Goal: Task Accomplishment & Management: Use online tool/utility

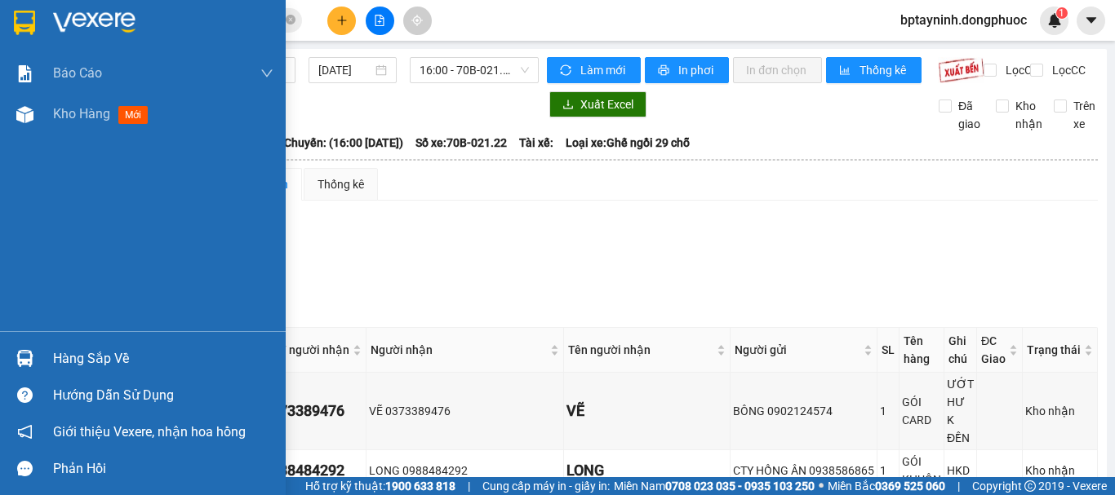
scroll to position [733, 0]
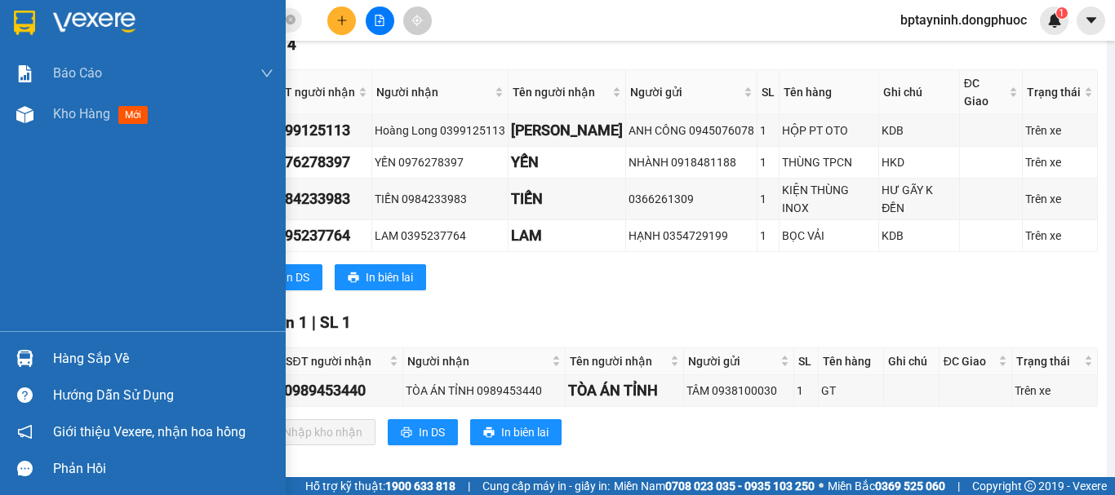
drag, startPoint x: 47, startPoint y: 342, endPoint x: 78, endPoint y: 344, distance: 31.1
click at [50, 342] on div "Hàng sắp về" at bounding box center [143, 358] width 286 height 37
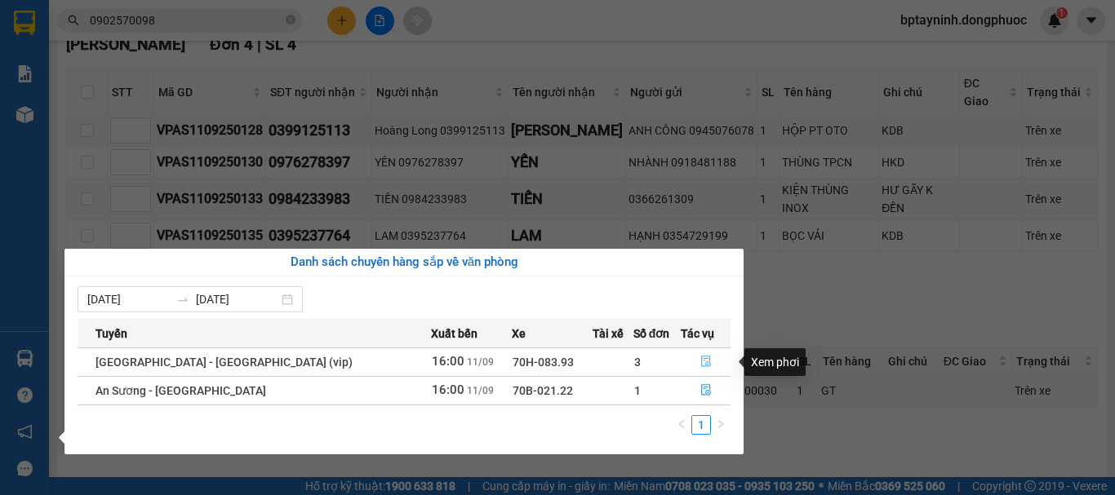
click at [700, 364] on icon "file-done" at bounding box center [705, 361] width 11 height 11
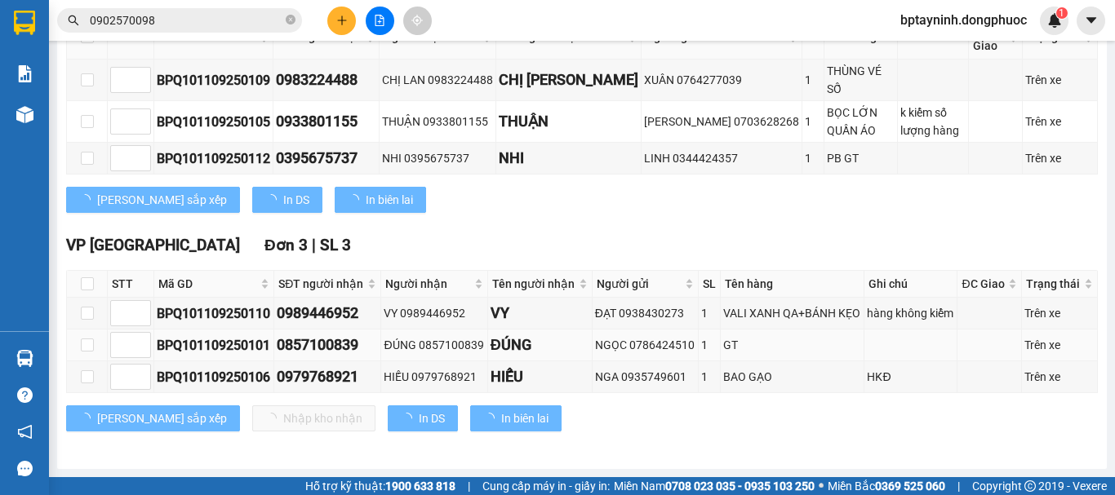
scroll to position [317, 0]
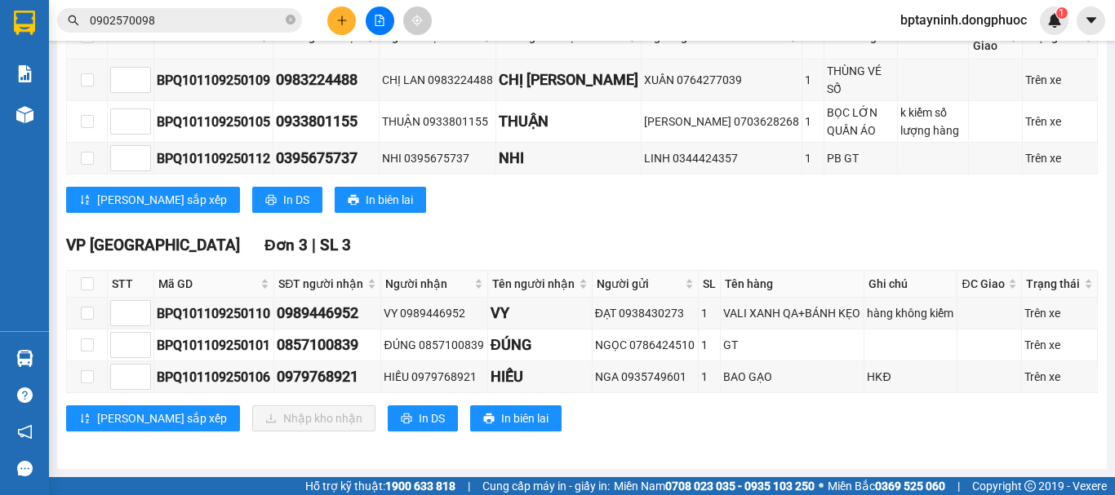
click at [228, 30] on span "0902570098" at bounding box center [179, 20] width 245 height 24
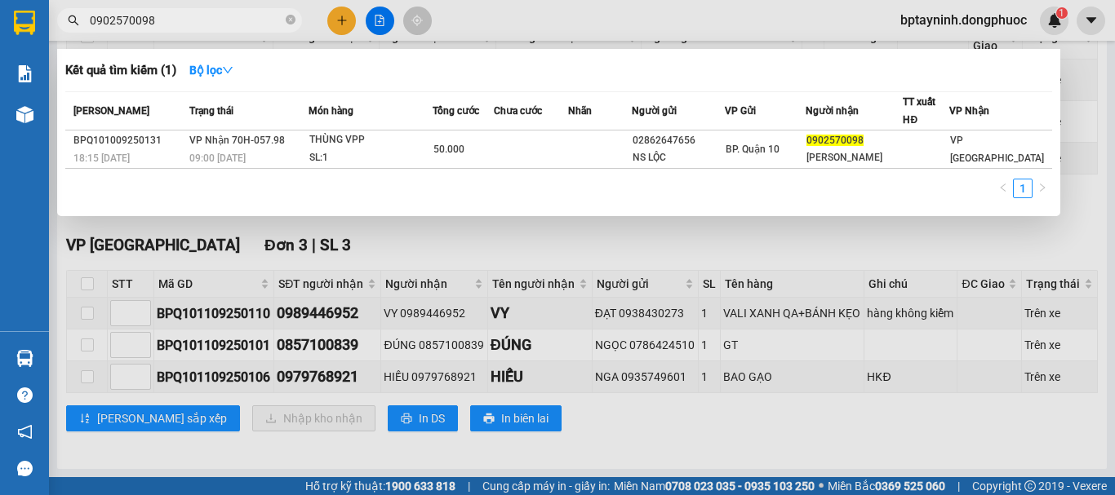
drag, startPoint x: 225, startPoint y: 20, endPoint x: 0, endPoint y: 40, distance: 226.1
click at [0, 40] on section "Kết quả tìm kiếm ( 1 ) Bộ lọc Mã ĐH Trạng thái Món hàng Tổng cước Chưa cước Nhã…" at bounding box center [557, 247] width 1115 height 495
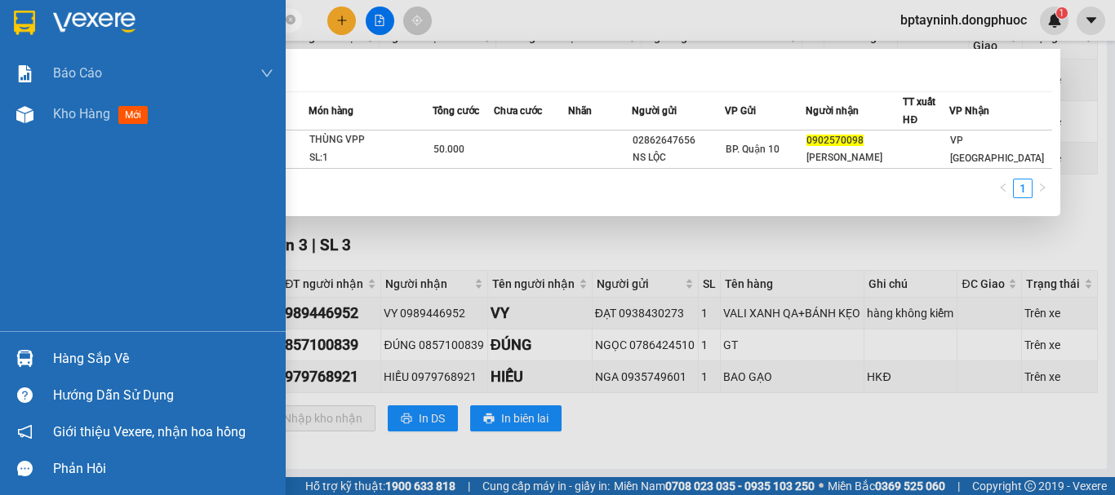
click at [55, 348] on div "Hàng sắp về" at bounding box center [163, 359] width 220 height 24
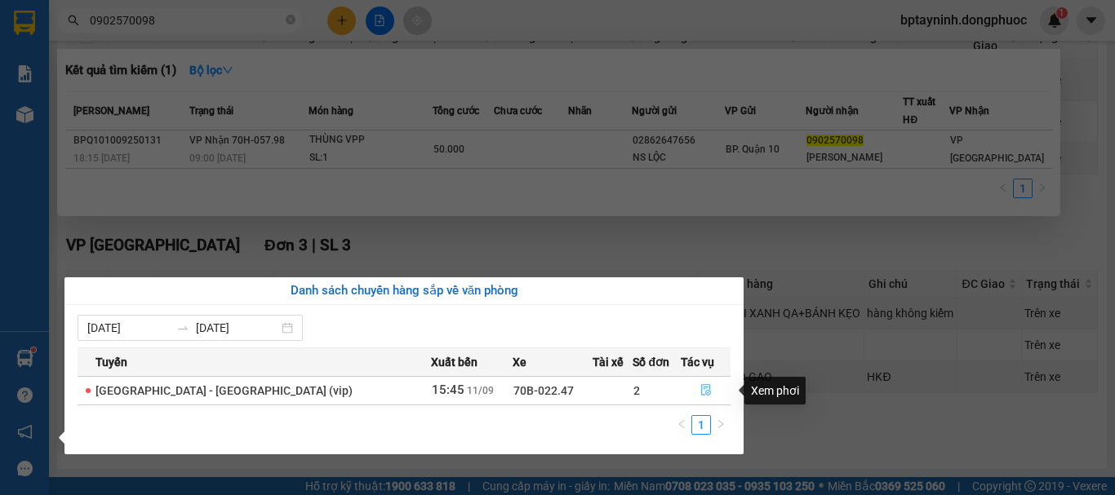
click at [700, 390] on icon "file-done" at bounding box center [705, 389] width 11 height 11
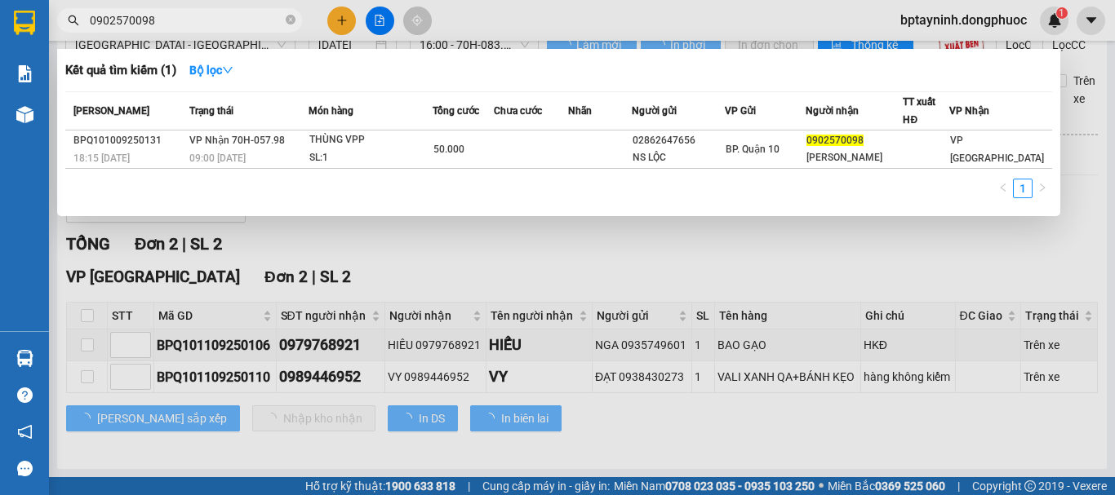
scroll to position [39, 0]
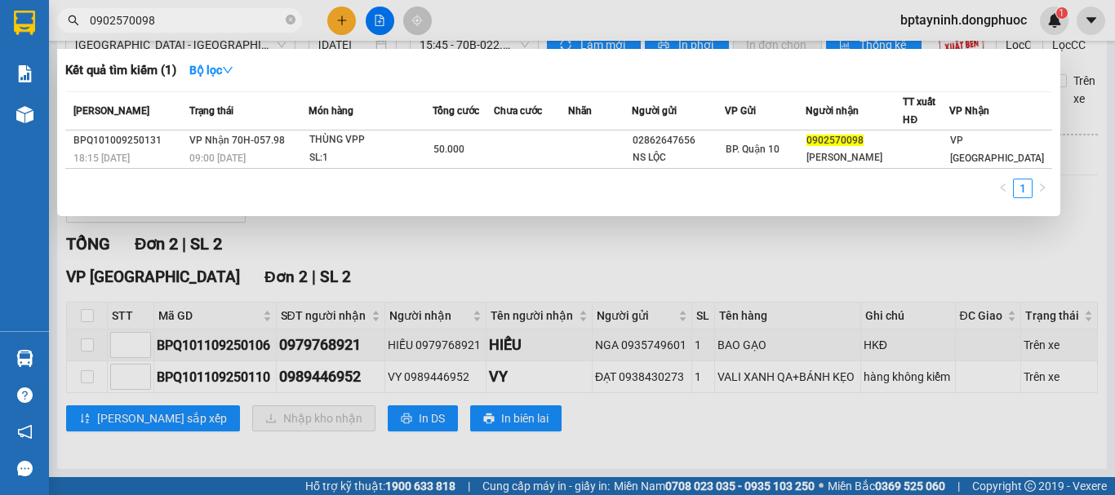
click at [521, 264] on div at bounding box center [557, 247] width 1115 height 495
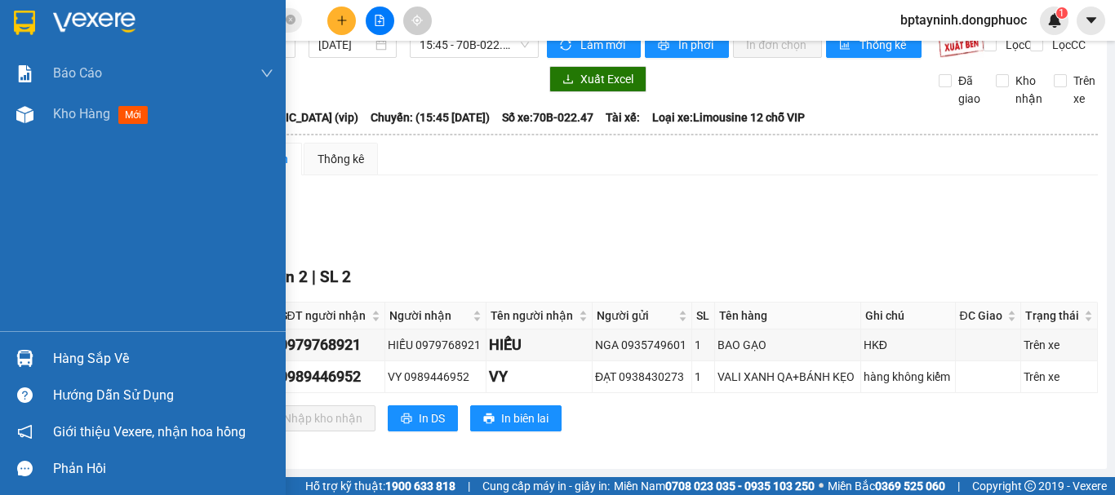
click at [62, 353] on div "Hàng sắp về" at bounding box center [163, 359] width 220 height 24
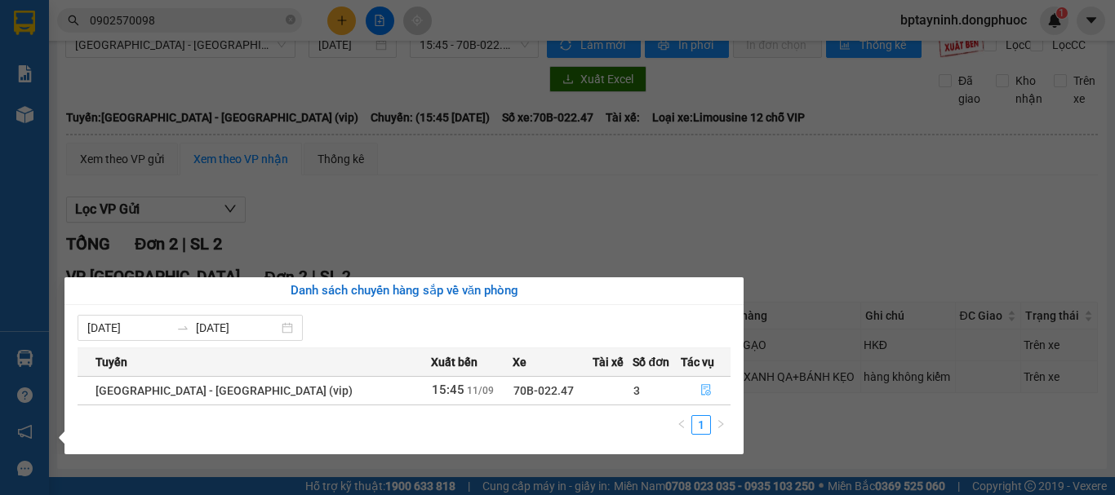
click at [700, 393] on icon "file-done" at bounding box center [705, 389] width 11 height 11
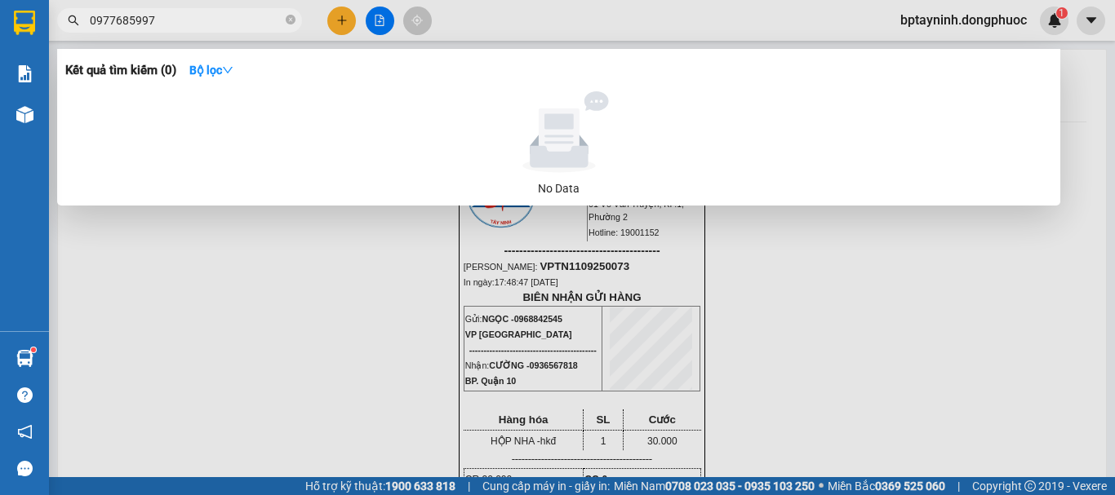
drag, startPoint x: 191, startPoint y: 24, endPoint x: 0, endPoint y: 70, distance: 196.5
click at [0, 66] on section "Kết quả tìm kiếm ( 0 ) Bộ lọc No Data 0977685997 bptayninh.dongphuoc 1 Báo cáo …" at bounding box center [557, 247] width 1115 height 495
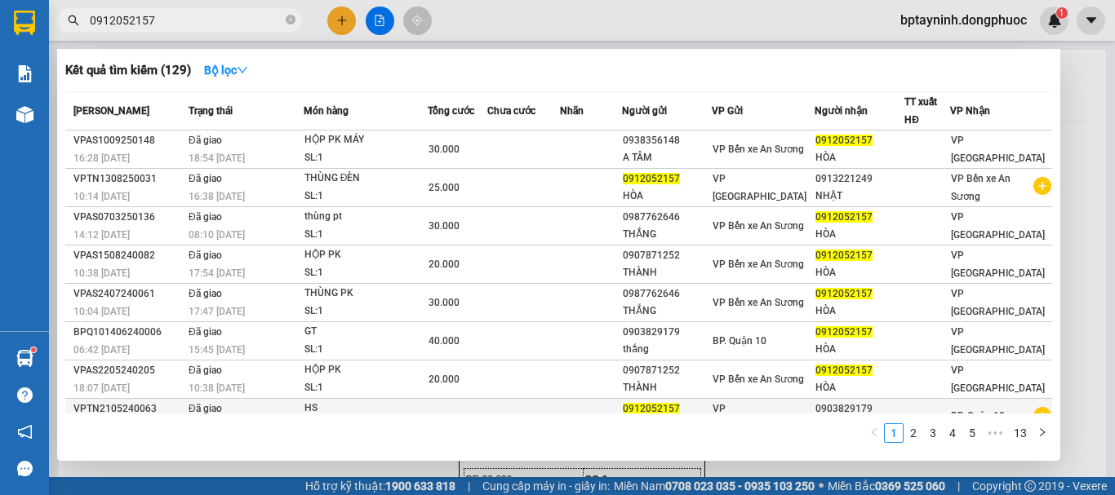
scroll to position [100, 0]
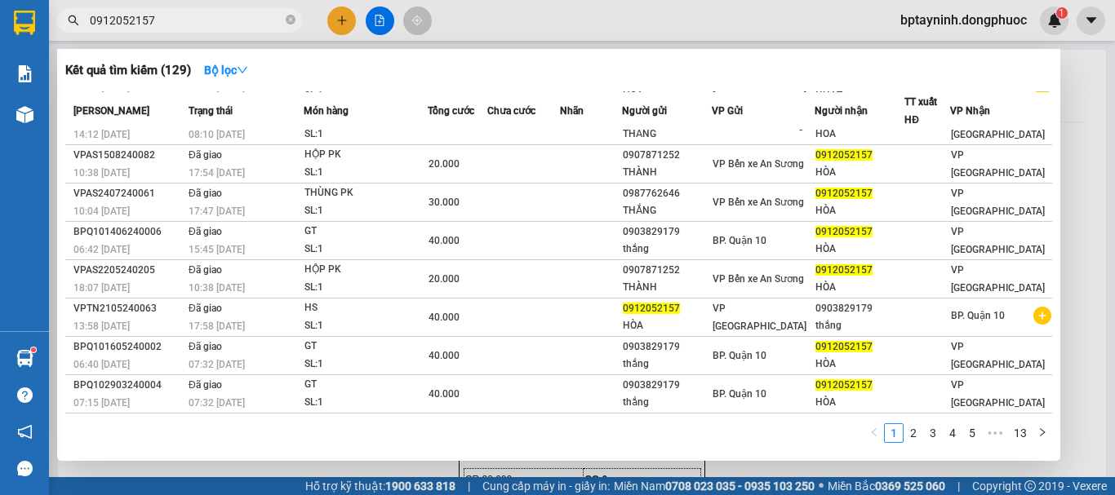
click at [197, 9] on span "0912052157" at bounding box center [179, 20] width 245 height 24
click at [195, 17] on input "0912052157" at bounding box center [186, 20] width 193 height 18
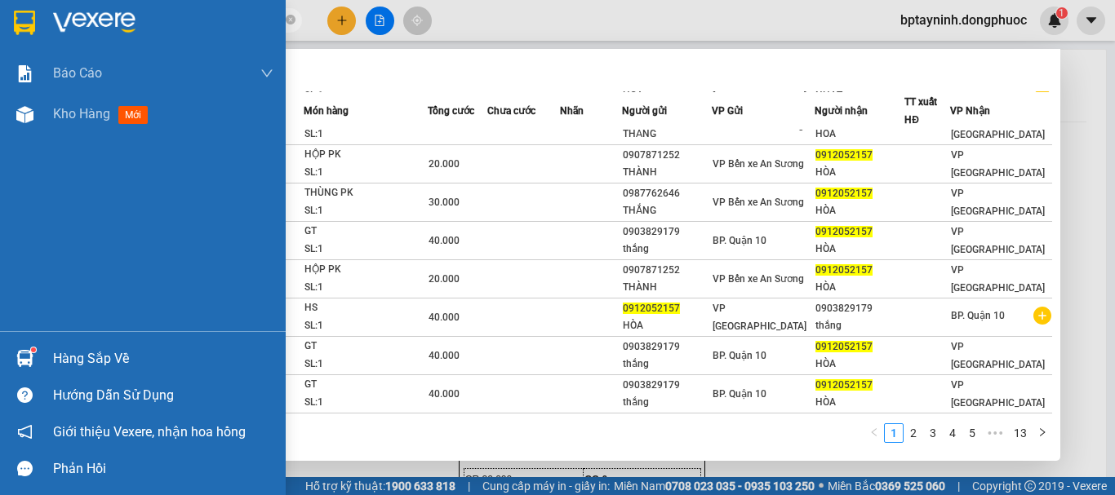
drag, startPoint x: 198, startPoint y: 17, endPoint x: 0, endPoint y: 45, distance: 200.2
click at [0, 45] on section "Kết quả tìm kiếm ( 129 ) Bộ lọc Mã ĐH Trạng thái Món hàng Tổng cước Chưa cước N…" at bounding box center [557, 247] width 1115 height 495
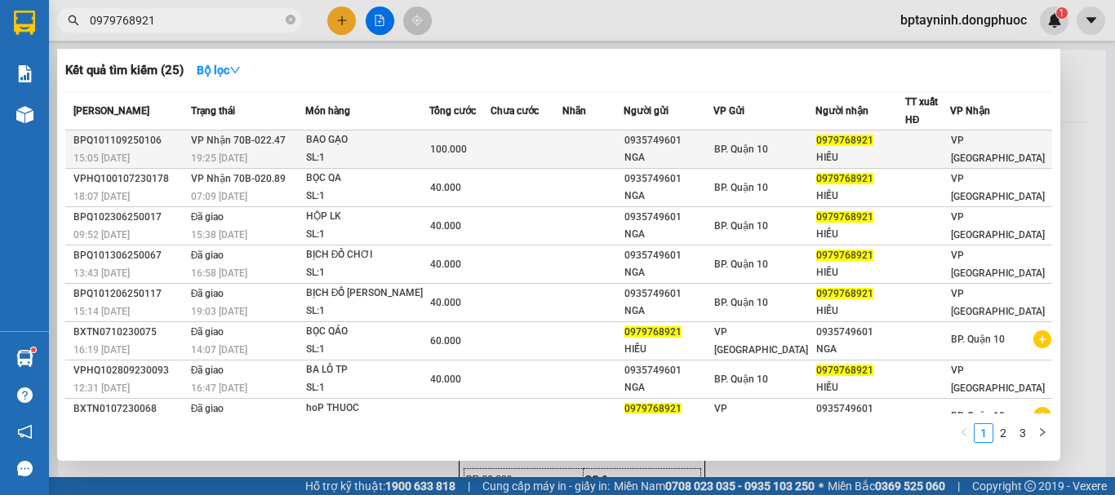
type input "0979768921"
click at [376, 143] on div "BAO GẠO" at bounding box center [367, 140] width 122 height 18
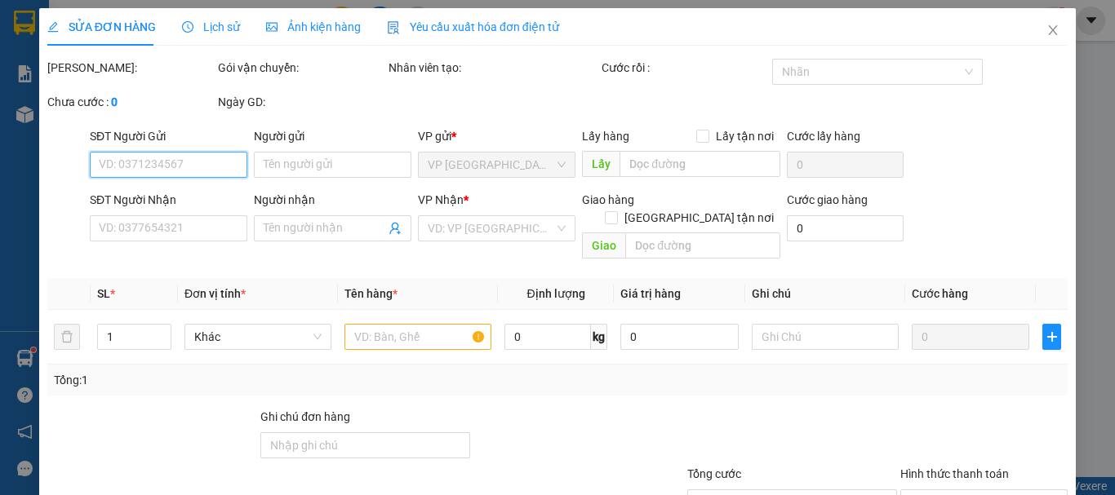
type input "0935749601"
type input "NGA"
type input "0979768921"
type input "HIẾU"
type input "100.000"
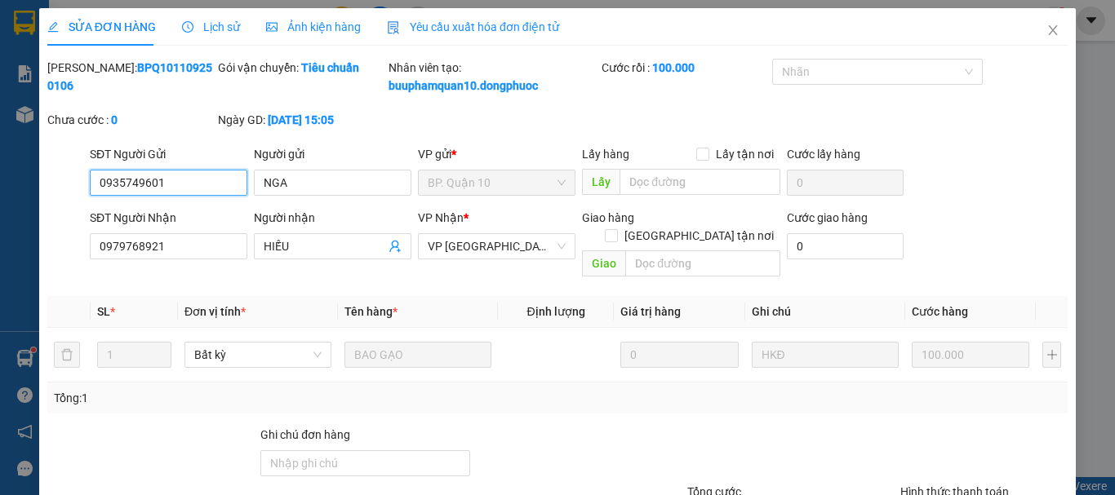
scroll to position [130, 0]
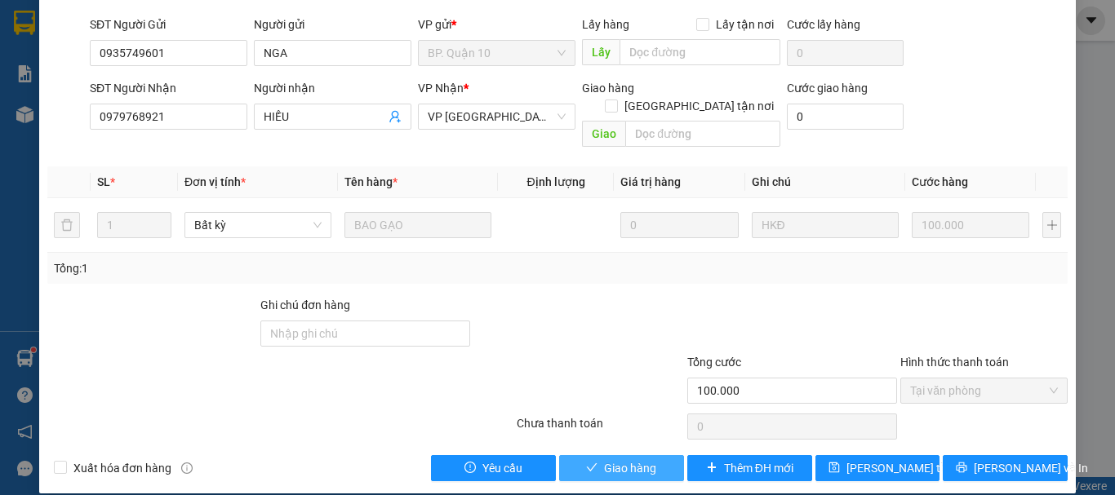
click at [621, 459] on span "Giao hàng" at bounding box center [630, 468] width 52 height 18
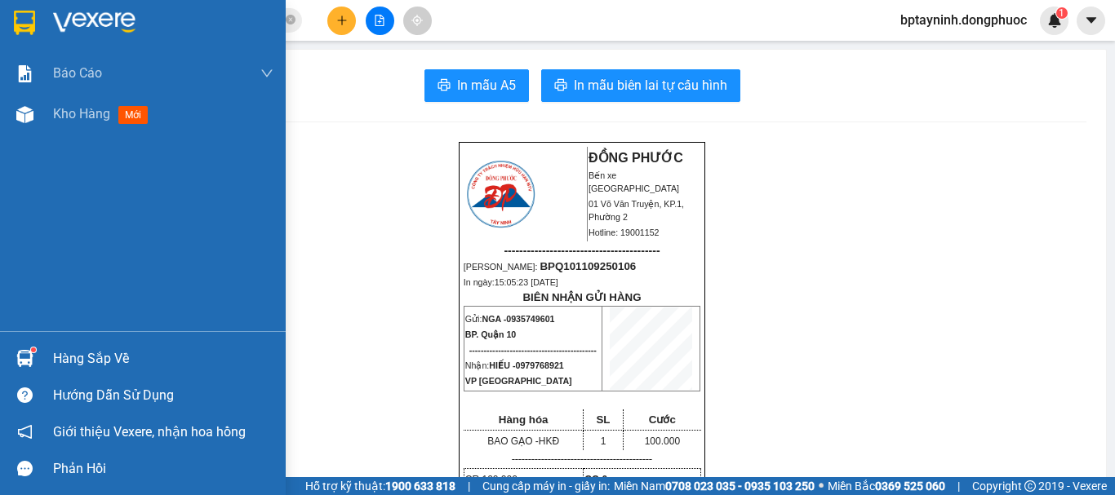
drag, startPoint x: 70, startPoint y: 357, endPoint x: 82, endPoint y: 357, distance: 12.2
click at [72, 357] on div "Hàng sắp về" at bounding box center [163, 359] width 220 height 24
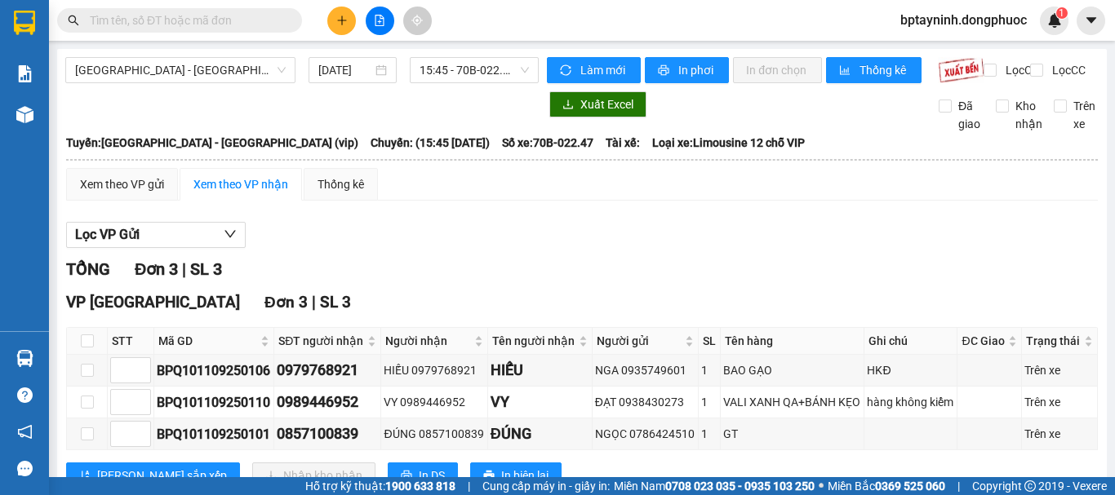
scroll to position [71, 0]
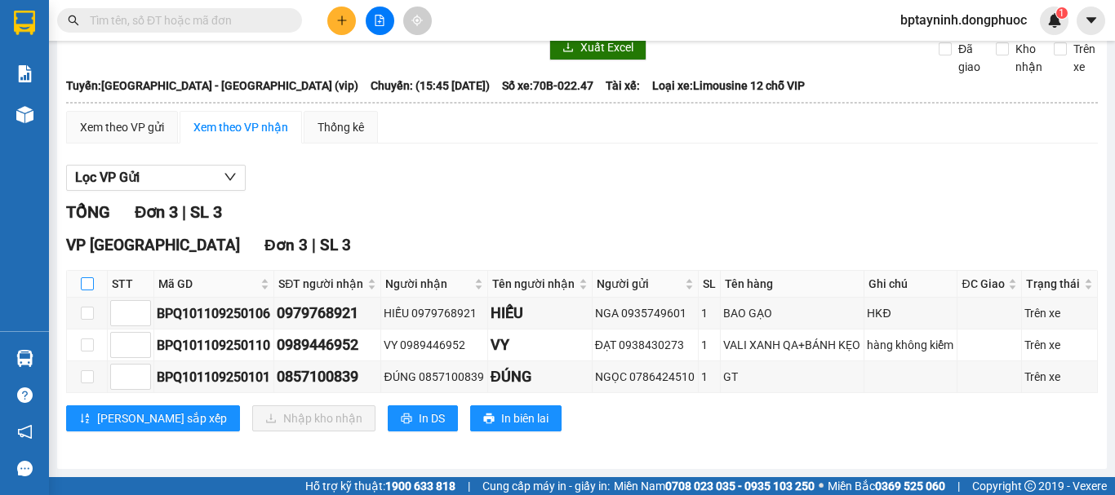
click at [81, 283] on input "checkbox" at bounding box center [87, 283] width 13 height 13
checkbox input "true"
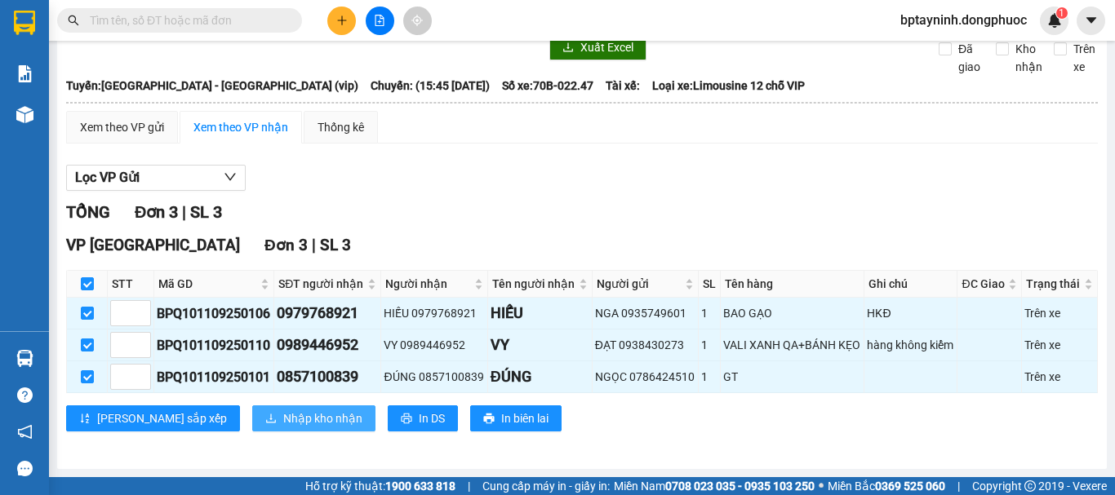
drag, startPoint x: 262, startPoint y: 414, endPoint x: 252, endPoint y: 414, distance: 9.8
click at [283, 414] on span "Nhập kho nhận" at bounding box center [322, 419] width 79 height 18
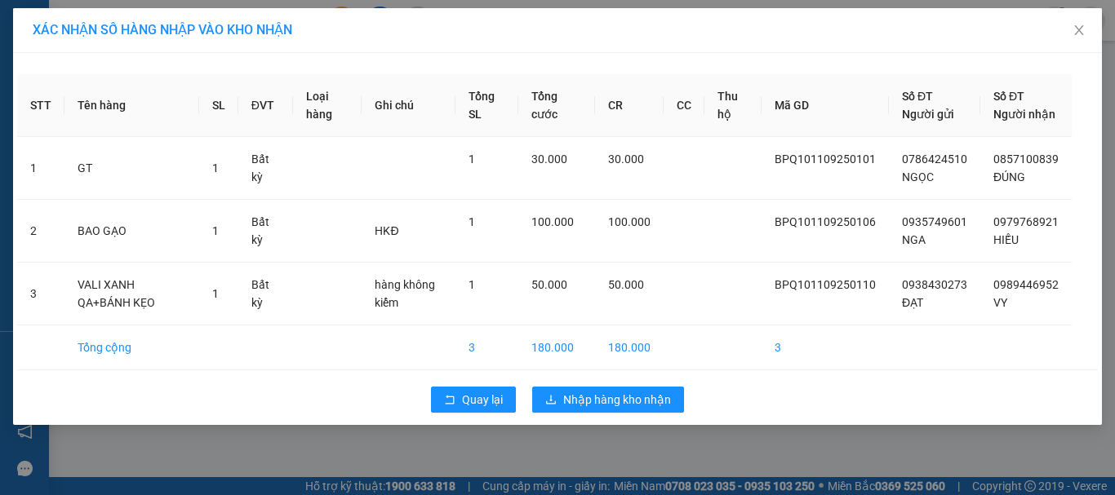
click at [893, 457] on div "XÁC NHẬN SỐ HÀNG NHẬP VÀO KHO NHẬN STT Tên hàng SL ĐVT Loại hàng Ghi chú Tổng S…" at bounding box center [557, 247] width 1115 height 495
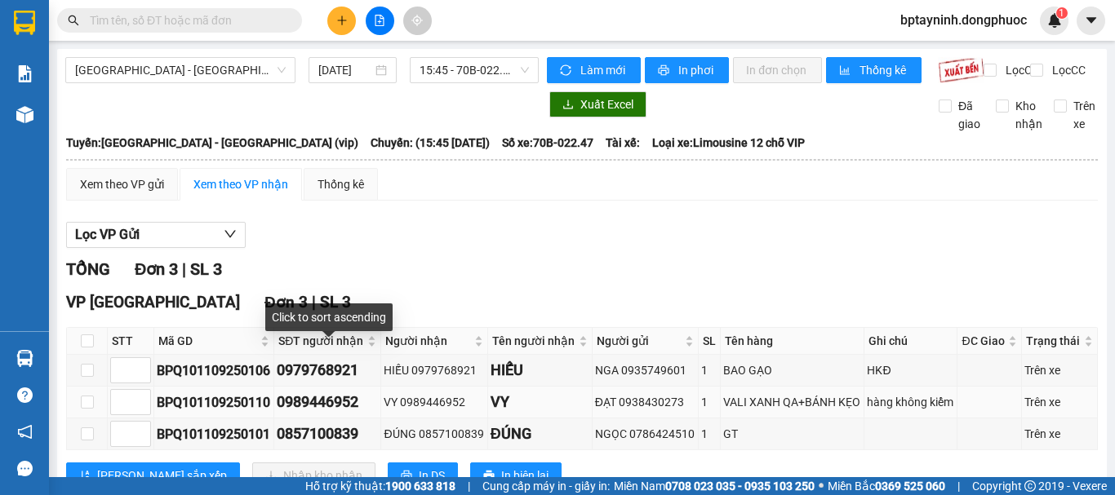
scroll to position [71, 0]
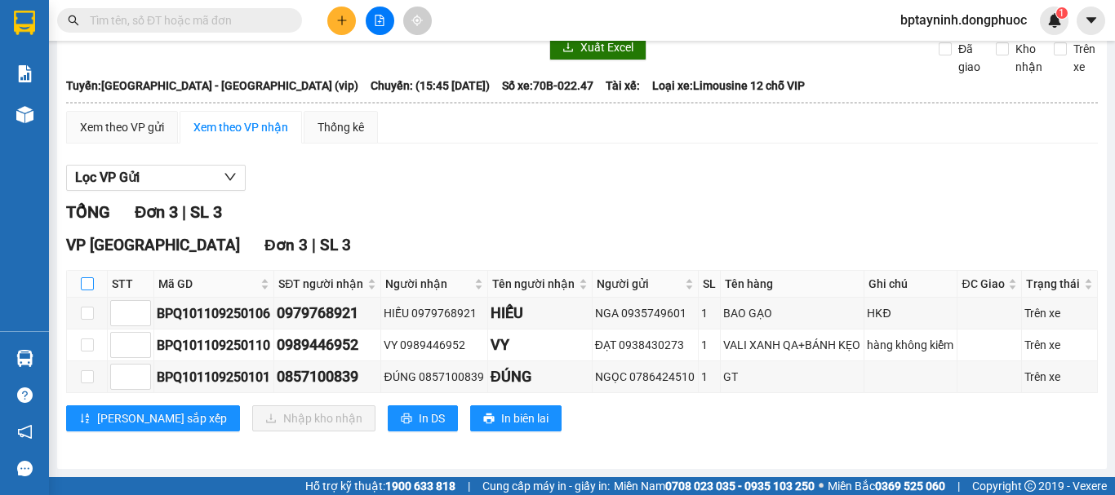
click at [83, 281] on input "checkbox" at bounding box center [87, 283] width 13 height 13
checkbox input "true"
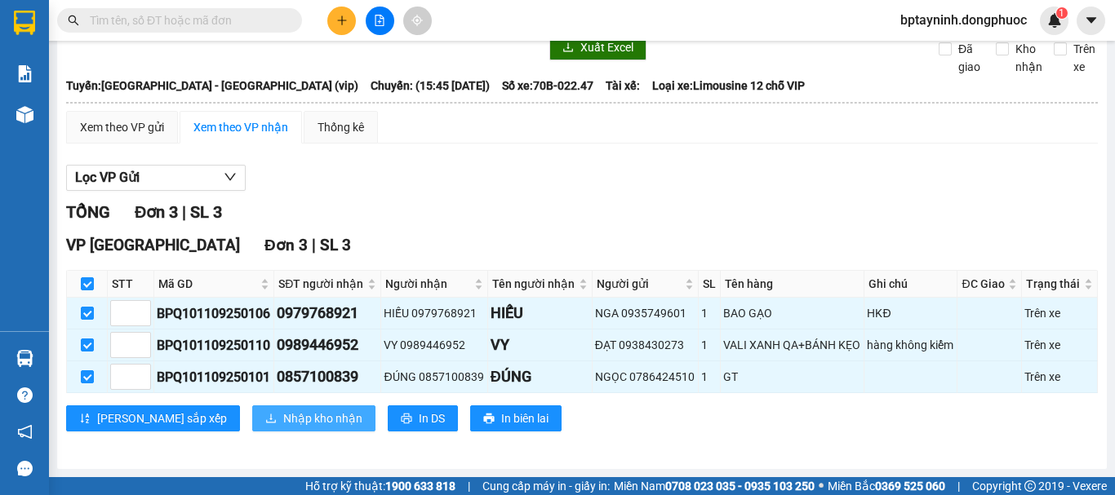
click at [283, 413] on span "Nhập kho nhận" at bounding box center [322, 419] width 79 height 18
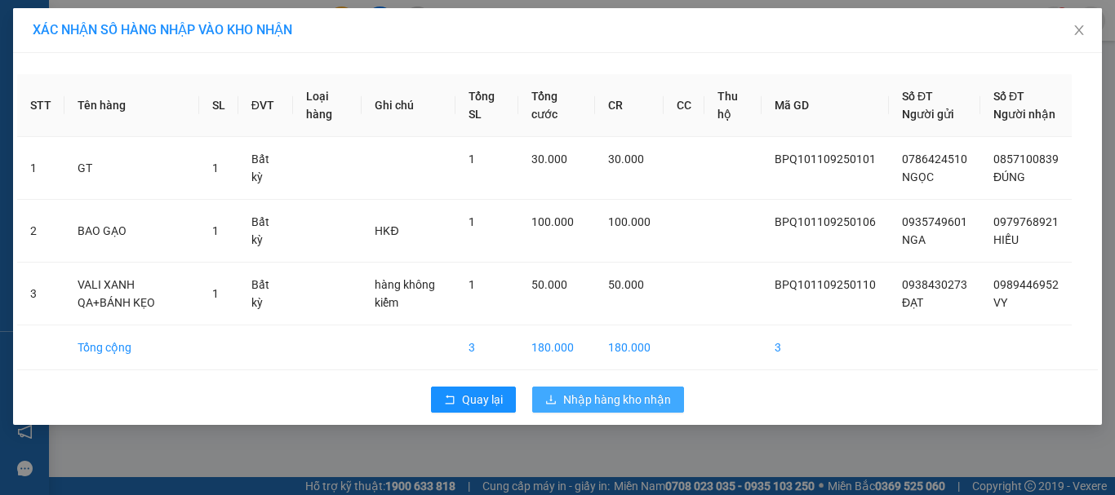
click at [605, 409] on span "Nhập hàng kho nhận" at bounding box center [617, 400] width 108 height 18
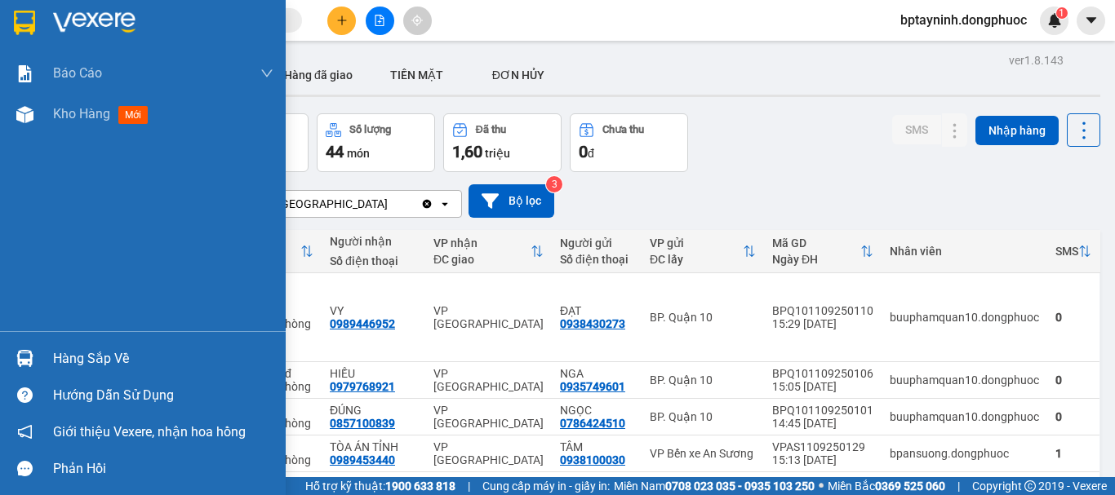
click at [86, 348] on div "Hàng sắp về" at bounding box center [163, 359] width 220 height 24
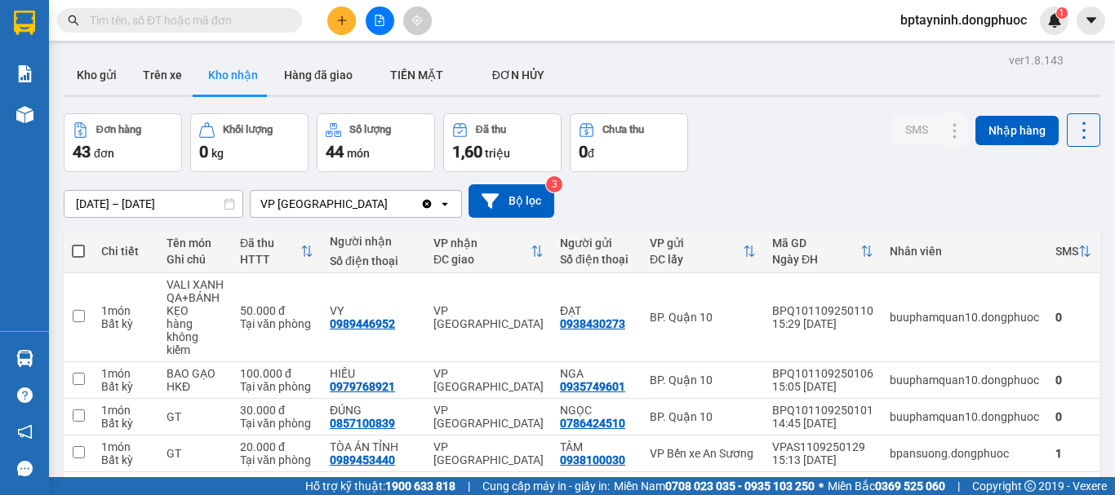
drag, startPoint x: 828, startPoint y: 155, endPoint x: 762, endPoint y: 104, distance: 83.7
click at [828, 153] on section "Kết quả tìm kiếm ( 0 ) Bộ lọc No Data bptayninh.dongphuoc 1 Báo cáo Mẫu 1: Báo …" at bounding box center [557, 247] width 1115 height 495
